Goal: Find specific page/section: Find specific page/section

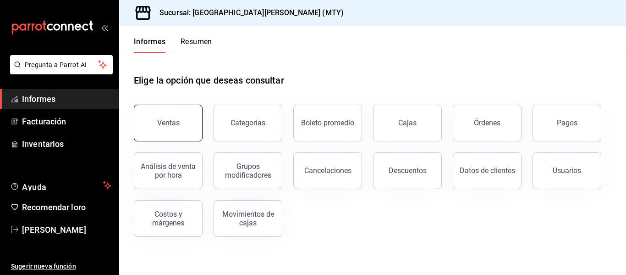
click at [177, 122] on font "Ventas" at bounding box center [168, 122] width 22 height 9
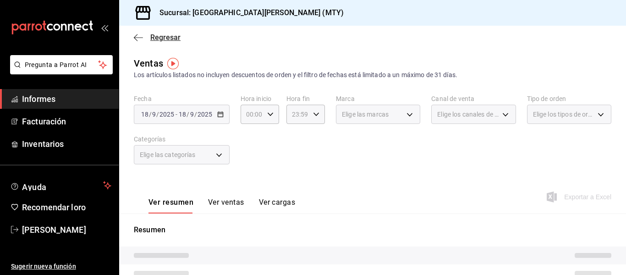
click at [149, 35] on span "Regresar" at bounding box center [157, 37] width 47 height 9
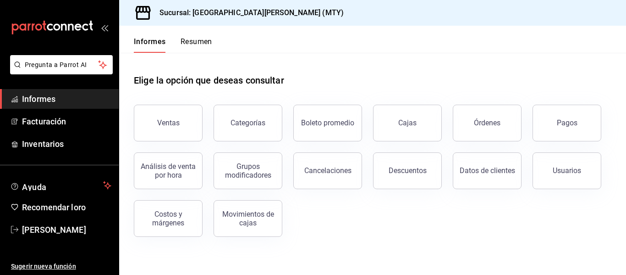
click at [32, 105] on span "Informes" at bounding box center [66, 99] width 89 height 12
click at [146, 125] on button "Ventas" at bounding box center [168, 123] width 69 height 37
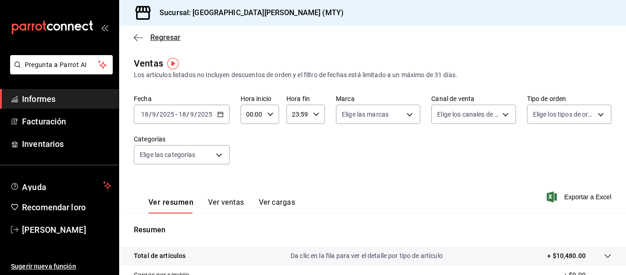
click at [145, 38] on span "Regresar" at bounding box center [157, 37] width 47 height 9
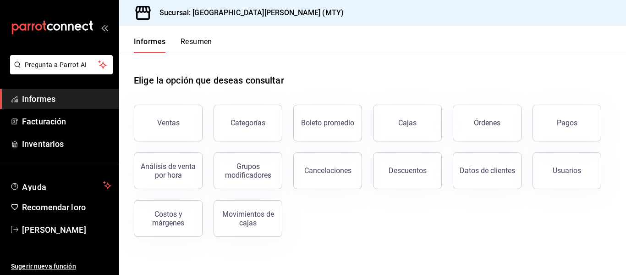
click at [148, 40] on font "Informes" at bounding box center [150, 41] width 32 height 9
click at [171, 52] on div "Informes Resumen" at bounding box center [173, 45] width 78 height 16
click at [174, 122] on font "Ventas" at bounding box center [168, 122] width 22 height 9
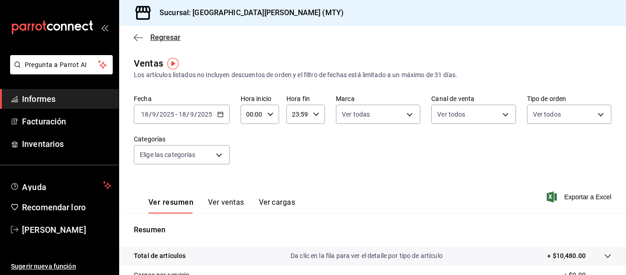
click at [153, 38] on font "Regresar" at bounding box center [165, 37] width 30 height 9
